Goal: Task Accomplishment & Management: Use online tool/utility

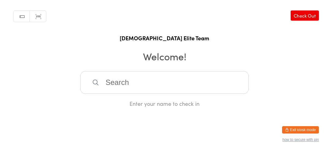
click at [114, 88] on input "search" at bounding box center [165, 82] width 168 height 23
click at [122, 88] on input "search" at bounding box center [165, 82] width 168 height 23
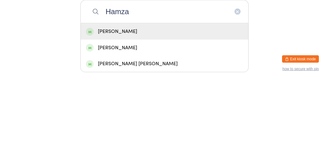
type input "Hamza"
click at [122, 106] on div "[PERSON_NAME]" at bounding box center [164, 102] width 157 height 8
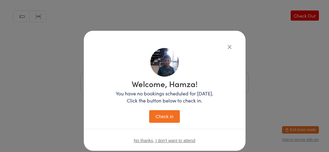
click at [168, 112] on button "Check in" at bounding box center [164, 116] width 31 height 13
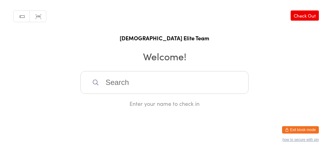
click at [189, 94] on input "search" at bounding box center [165, 82] width 168 height 23
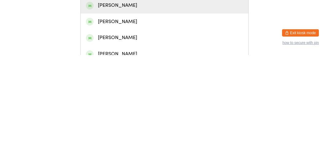
type input "[PERSON_NAME]"
click at [130, 138] on div "[PERSON_NAME]" at bounding box center [164, 134] width 157 height 8
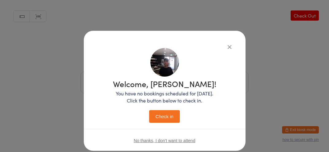
scroll to position [14, 0]
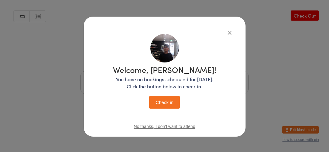
click at [166, 99] on button "Check in" at bounding box center [164, 102] width 31 height 13
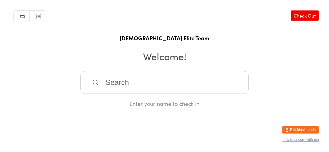
click at [178, 89] on input "search" at bounding box center [165, 82] width 168 height 23
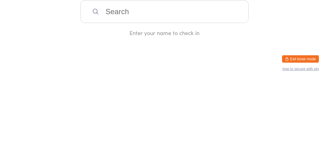
type input "M"
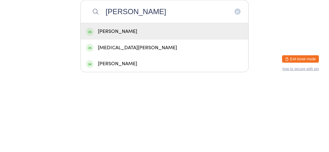
type input "[PERSON_NAME]"
click at [159, 106] on div "[PERSON_NAME]" at bounding box center [164, 102] width 157 height 8
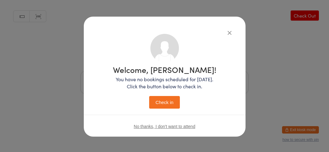
click at [167, 105] on button "Check in" at bounding box center [164, 102] width 31 height 13
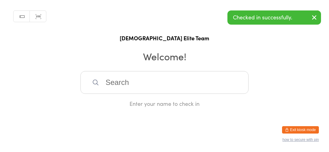
click at [162, 91] on input "search" at bounding box center [165, 82] width 168 height 23
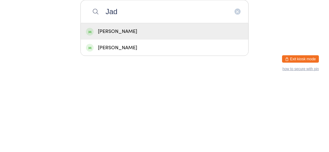
type input "Jad"
click at [152, 110] on div "[PERSON_NAME]" at bounding box center [165, 102] width 168 height 16
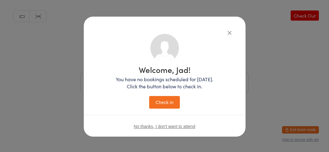
click at [165, 104] on button "Check in" at bounding box center [164, 102] width 31 height 13
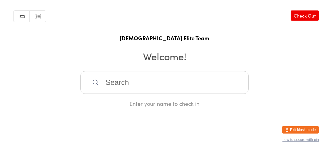
click at [167, 88] on input "search" at bounding box center [165, 82] width 168 height 23
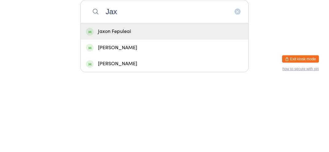
type input "Jax"
click at [140, 106] on div "Jaxon Fepuleai" at bounding box center [164, 102] width 157 height 8
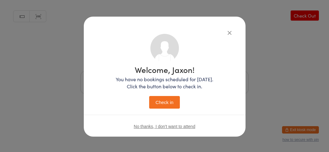
click at [165, 103] on button "Check in" at bounding box center [164, 102] width 31 height 13
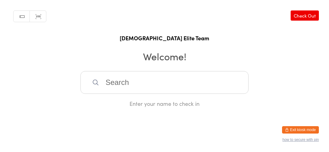
click at [120, 94] on input "search" at bounding box center [165, 82] width 168 height 23
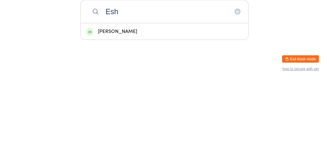
type input "[PERSON_NAME]"
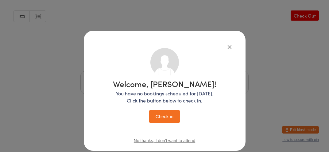
click at [157, 111] on button "Check in" at bounding box center [164, 116] width 31 height 13
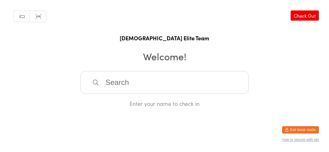
click at [172, 84] on input "search" at bounding box center [165, 82] width 168 height 23
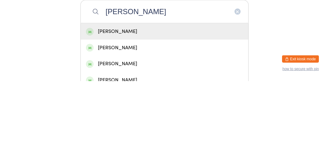
type input "[PERSON_NAME]"
click at [155, 103] on div "[PERSON_NAME]" at bounding box center [164, 102] width 157 height 8
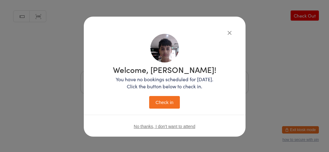
click at [169, 101] on button "Check in" at bounding box center [164, 102] width 31 height 13
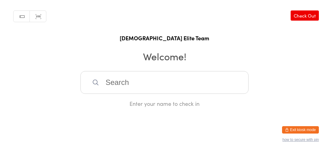
click at [186, 89] on input "search" at bounding box center [165, 82] width 168 height 23
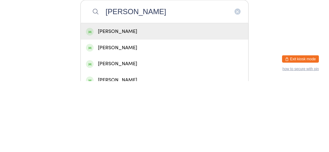
type input "[PERSON_NAME]"
click at [143, 106] on div "[PERSON_NAME]" at bounding box center [164, 102] width 157 height 8
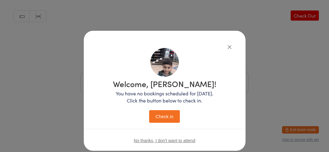
click at [171, 121] on button "Check in" at bounding box center [164, 116] width 31 height 13
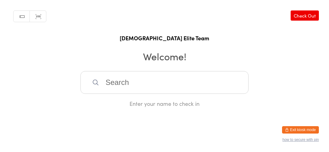
click at [178, 94] on input "search" at bounding box center [165, 82] width 168 height 23
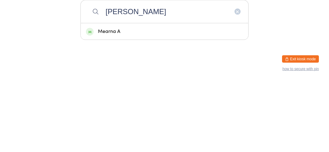
type input "[PERSON_NAME]"
click at [128, 106] on div "Mearna A" at bounding box center [164, 102] width 157 height 8
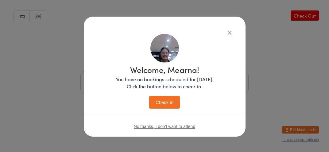
click at [231, 35] on icon "button" at bounding box center [229, 32] width 7 height 7
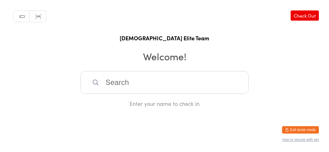
click at [154, 91] on input "search" at bounding box center [165, 82] width 168 height 23
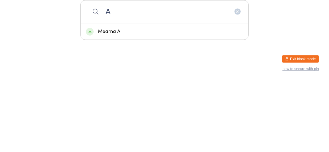
type input "[PERSON_NAME]"
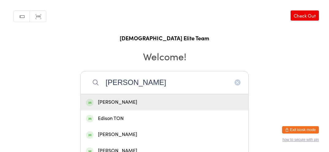
click at [136, 106] on div "[PERSON_NAME]" at bounding box center [164, 102] width 157 height 8
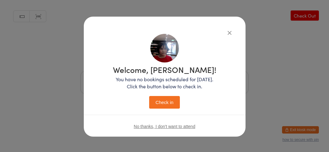
click at [166, 106] on button "Check in" at bounding box center [164, 102] width 31 height 13
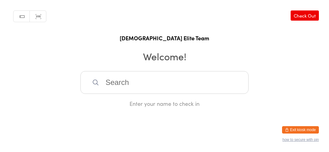
click at [162, 90] on input "search" at bounding box center [165, 82] width 168 height 23
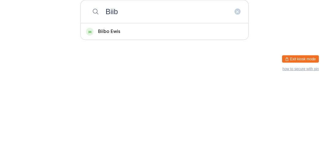
type input "Biib"
click at [160, 110] on div "Biibo Ewis" at bounding box center [165, 102] width 168 height 16
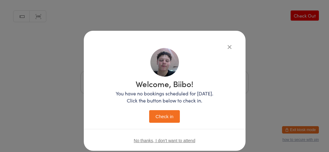
click at [173, 111] on button "Check in" at bounding box center [164, 116] width 31 height 13
click at [163, 122] on button "Check in" at bounding box center [164, 116] width 31 height 13
